Goal: Transaction & Acquisition: Purchase product/service

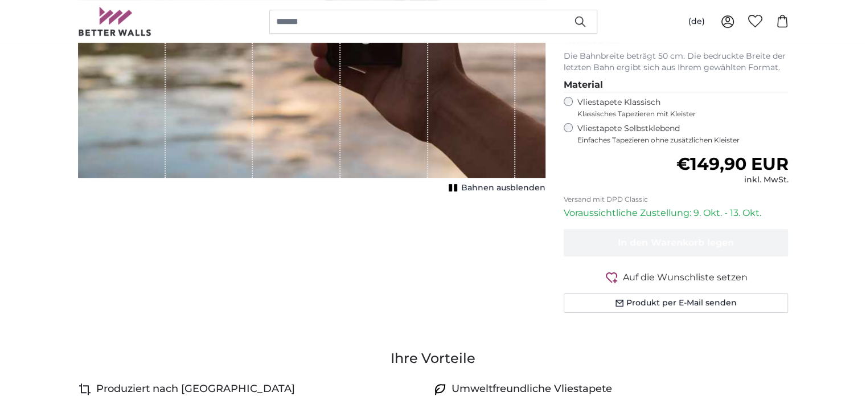
scroll to position [228, 0]
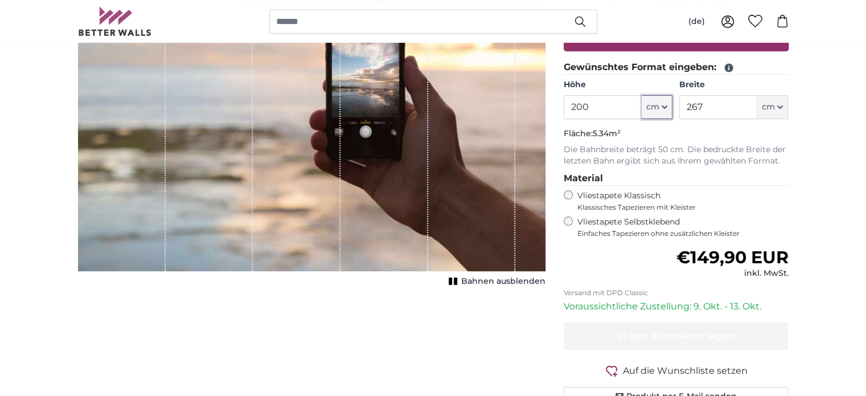
click at [665, 104] on icon "button" at bounding box center [665, 107] width 6 height 6
click at [663, 107] on icon "button" at bounding box center [664, 107] width 5 height 2
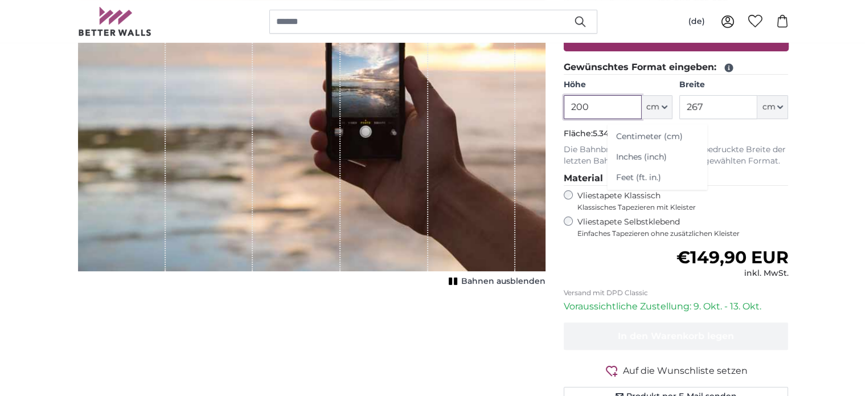
click at [591, 107] on input "200" at bounding box center [603, 107] width 78 height 24
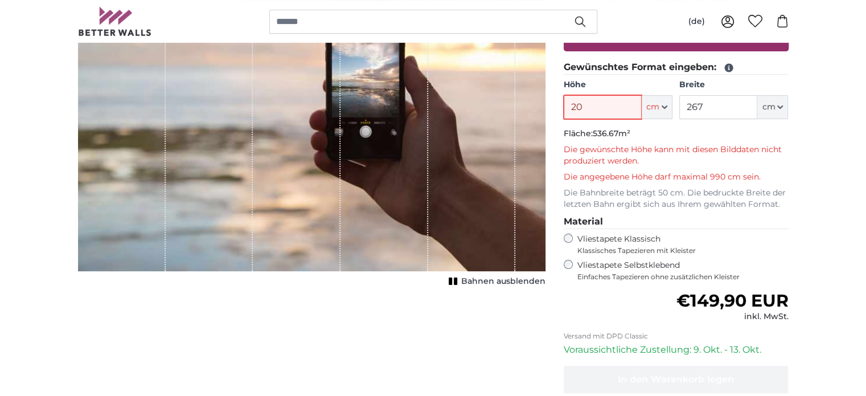
type input "2"
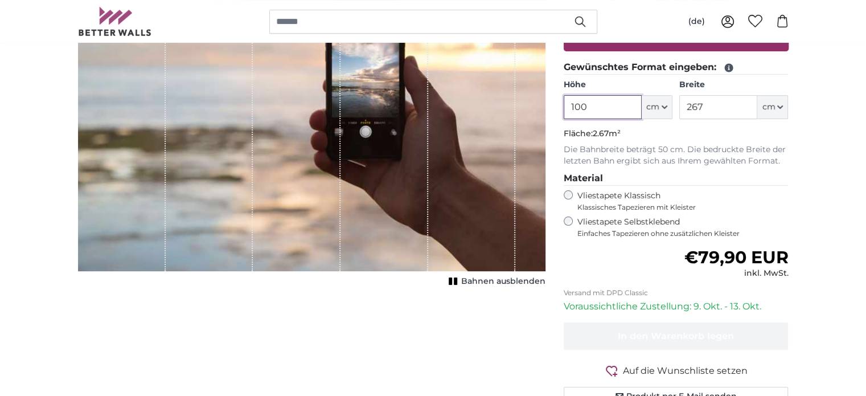
type input "100"
click at [703, 105] on input "267" at bounding box center [719, 107] width 78 height 24
type input "2"
type input "100"
